Goal: Transaction & Acquisition: Purchase product/service

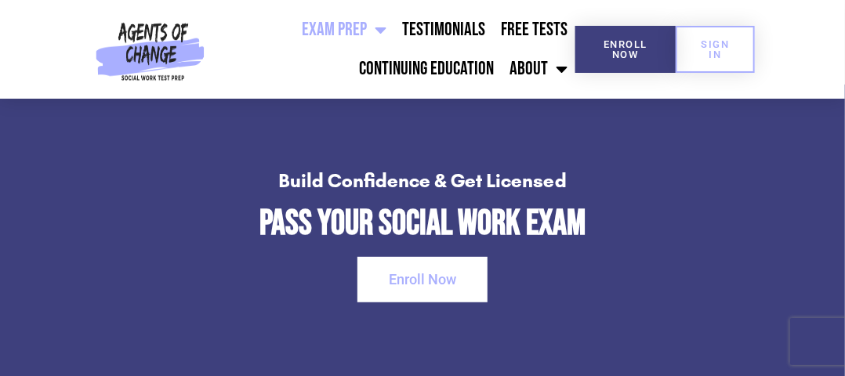
scroll to position [2299, 0]
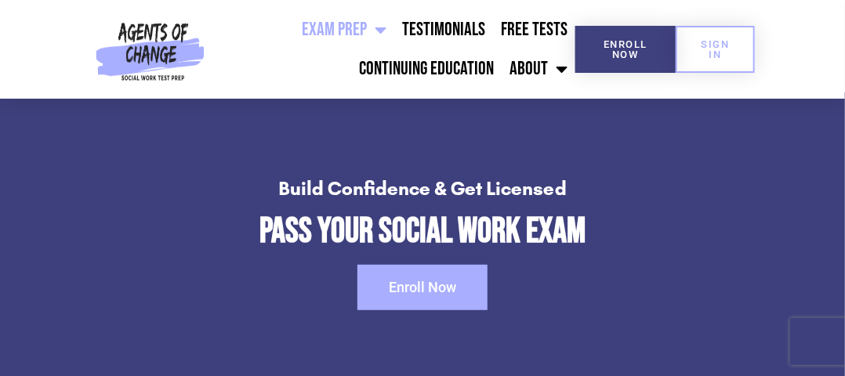
click at [415, 295] on link "Enroll Now" at bounding box center [422, 287] width 130 height 45
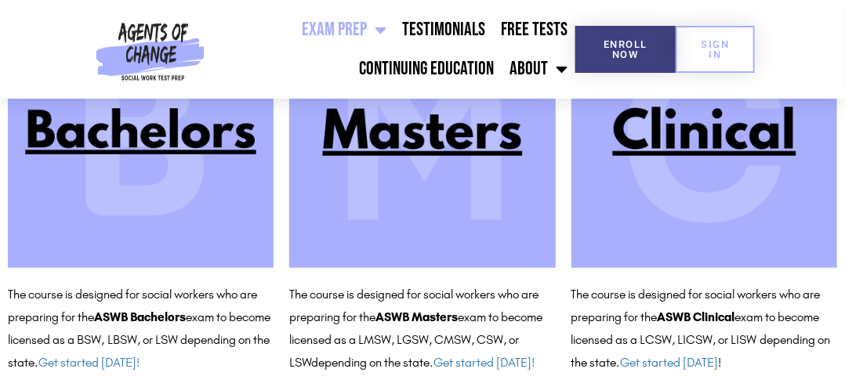
click at [320, 24] on link "Exam Prep" at bounding box center [344, 29] width 100 height 39
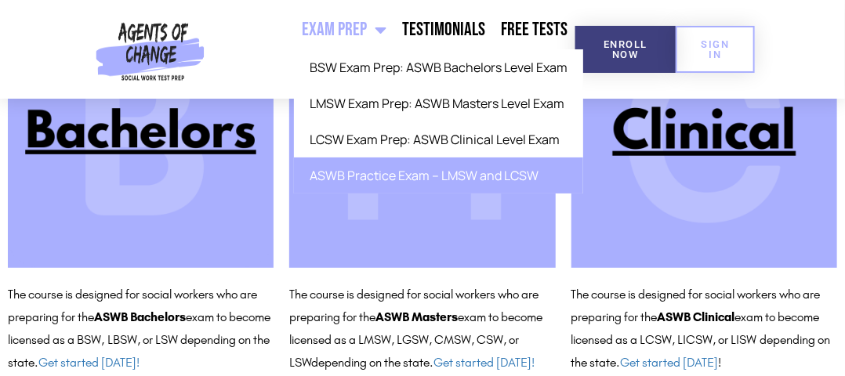
click at [329, 179] on link "ASWB Practice Exam – LMSW and LCSW" at bounding box center [438, 176] width 289 height 36
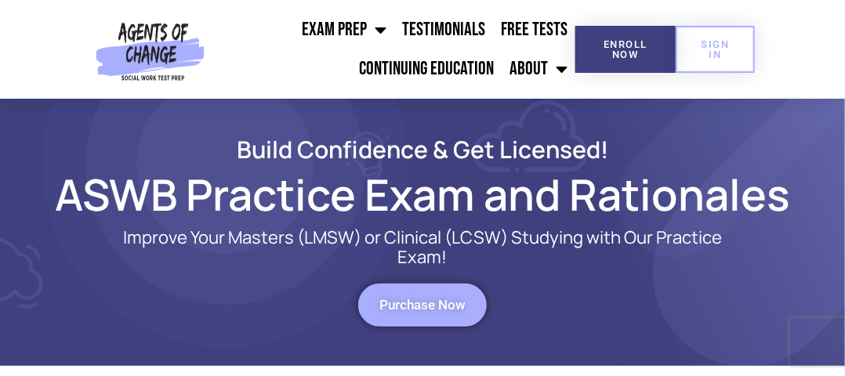
click at [388, 299] on span "Purchase Now" at bounding box center [422, 305] width 86 height 13
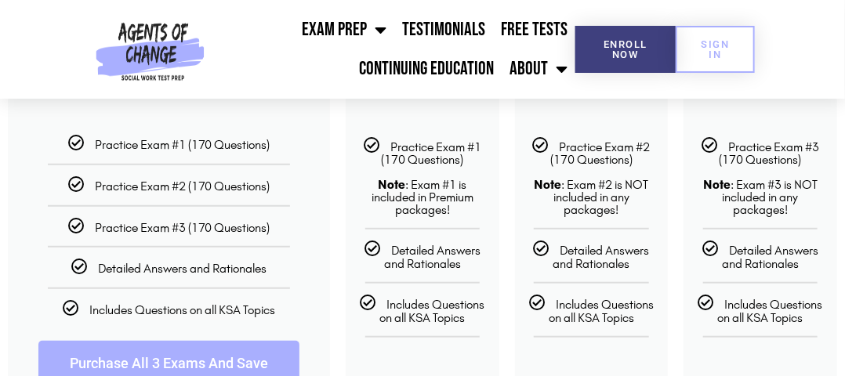
scroll to position [498, 0]
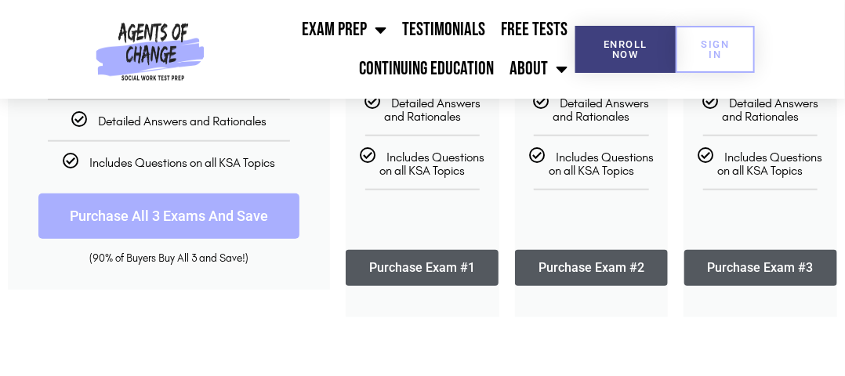
click at [404, 265] on link "Purchase Exam #1" at bounding box center [422, 268] width 153 height 36
